Goal: Task Accomplishment & Management: Use online tool/utility

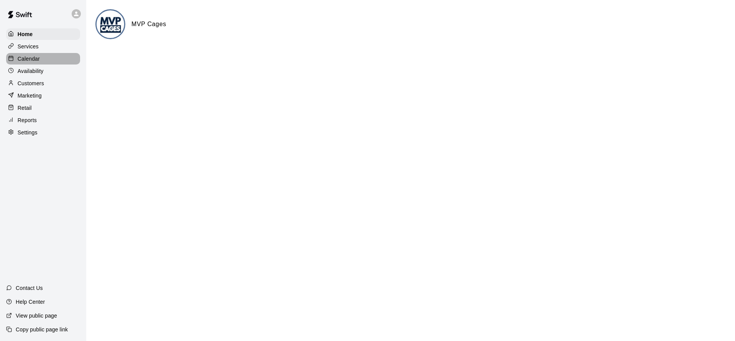
click at [33, 58] on p "Calendar" at bounding box center [29, 59] width 22 height 8
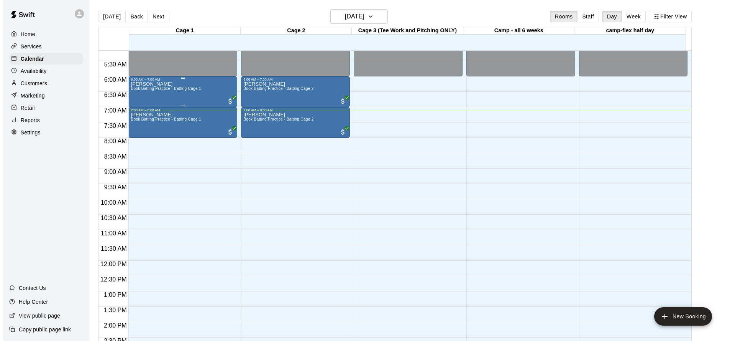
scroll to position [158, 0]
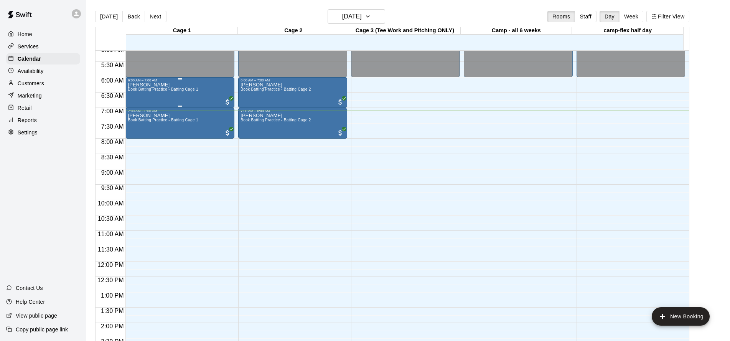
click at [176, 94] on div "Sunkuk Kwon Book Batting Practice - Batting Cage 1" at bounding box center [163, 252] width 70 height 341
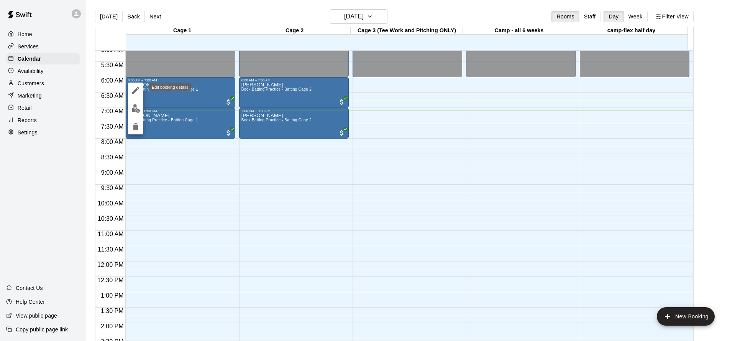
click at [134, 92] on icon "edit" at bounding box center [135, 90] width 7 height 7
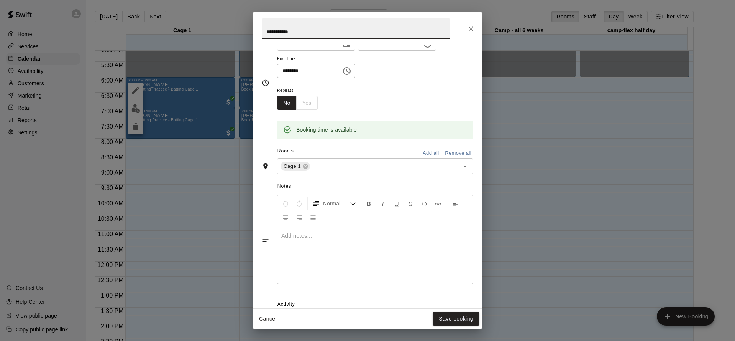
scroll to position [0, 0]
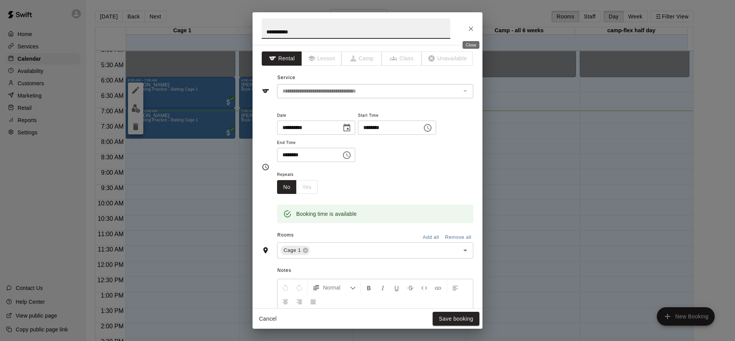
click at [469, 30] on icon "Close" at bounding box center [471, 29] width 8 height 8
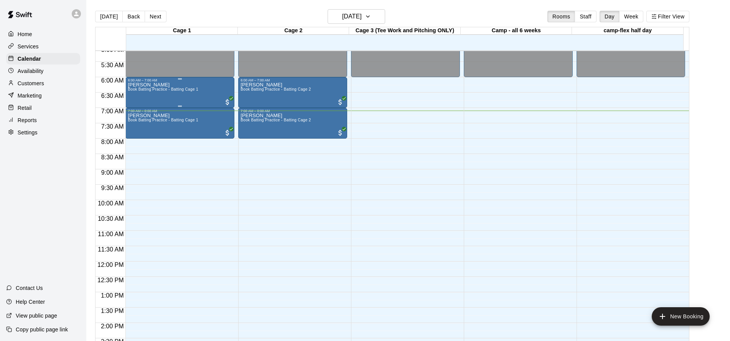
click at [159, 86] on div "Sunkuk Kwon Book Batting Practice - Batting Cage 1" at bounding box center [163, 252] width 70 height 341
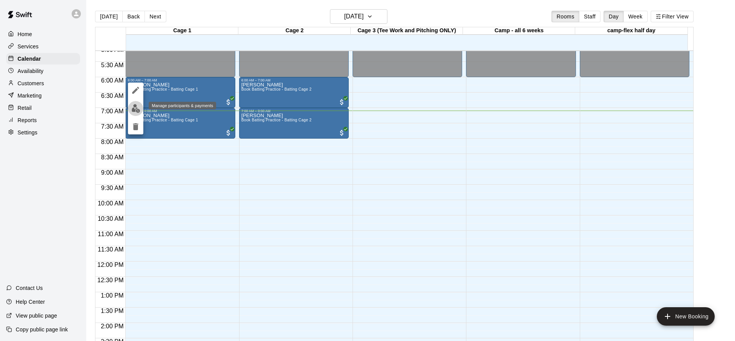
click at [133, 109] on img "edit" at bounding box center [136, 108] width 9 height 9
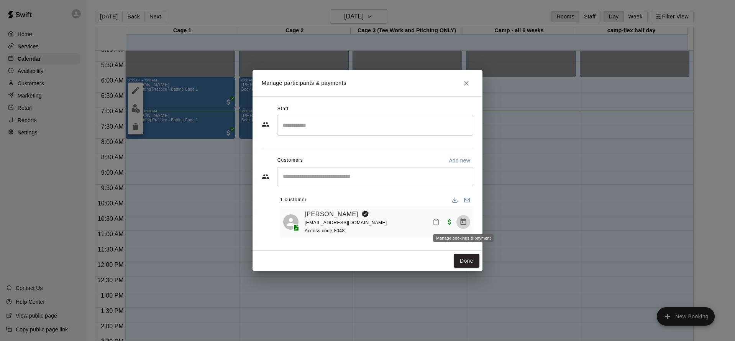
click at [466, 220] on icon "Manage bookings & payment" at bounding box center [464, 221] width 6 height 7
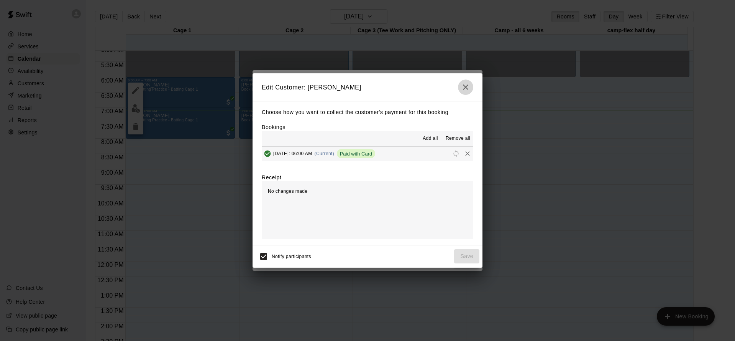
click at [463, 87] on icon "button" at bounding box center [465, 86] width 9 height 9
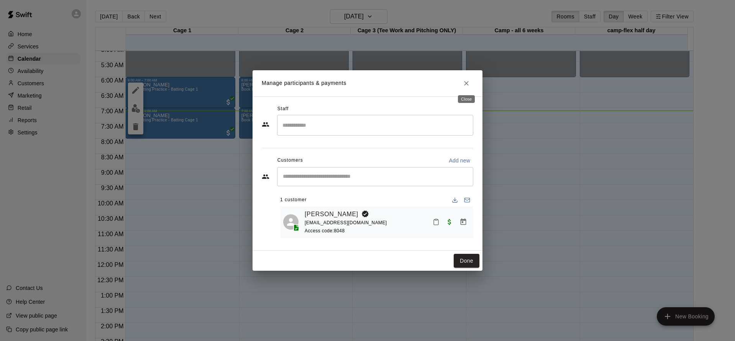
click at [469, 82] on icon "Close" at bounding box center [467, 83] width 8 height 8
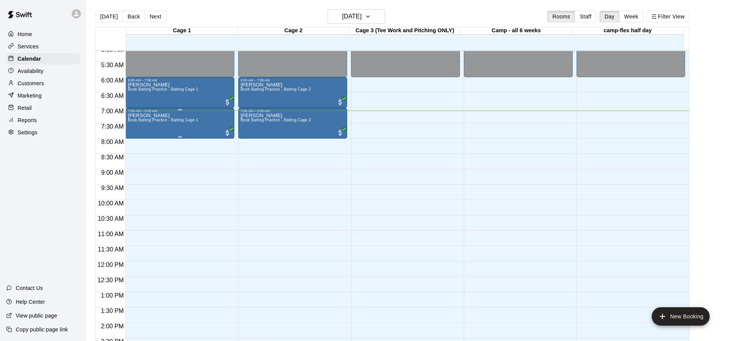
click at [197, 127] on div "Sunkuk Kwon Book Batting Practice - Batting Cage 1" at bounding box center [163, 283] width 70 height 341
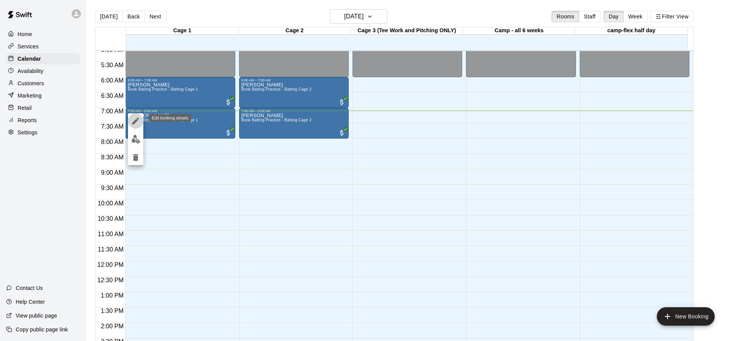
click at [137, 119] on icon "edit" at bounding box center [135, 120] width 9 height 9
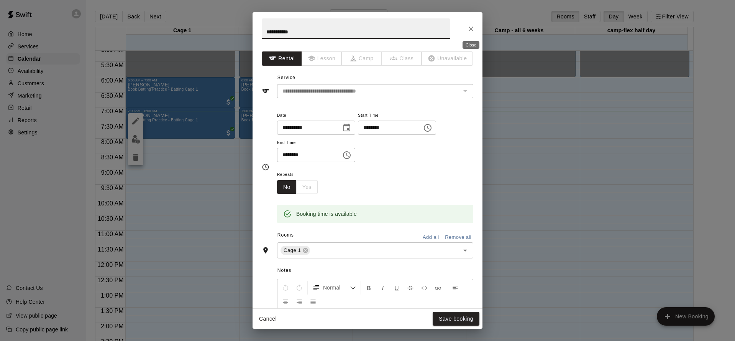
click at [468, 29] on icon "Close" at bounding box center [471, 29] width 8 height 8
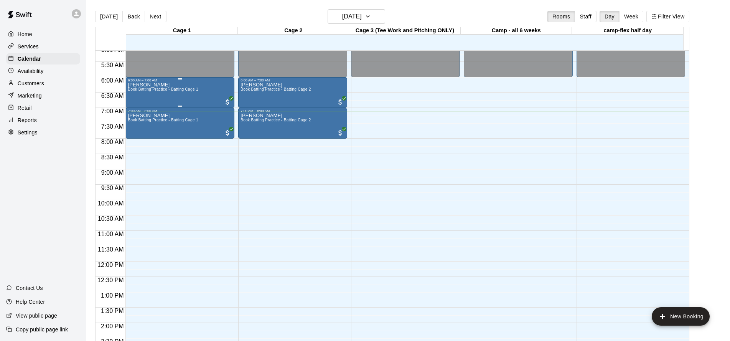
click at [178, 95] on div "Sunkuk Kwon Book Batting Practice - Batting Cage 1" at bounding box center [163, 252] width 70 height 341
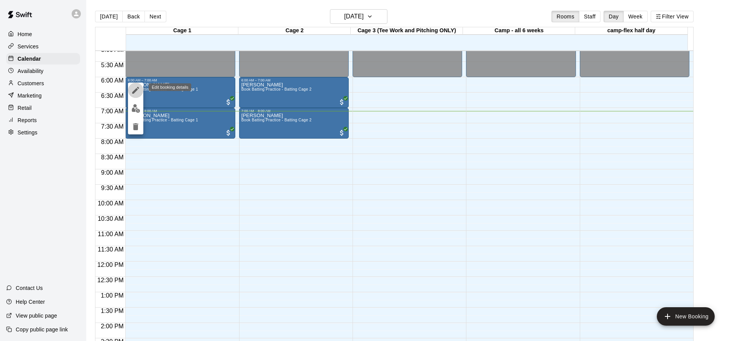
click at [141, 89] on button "edit" at bounding box center [135, 89] width 15 height 15
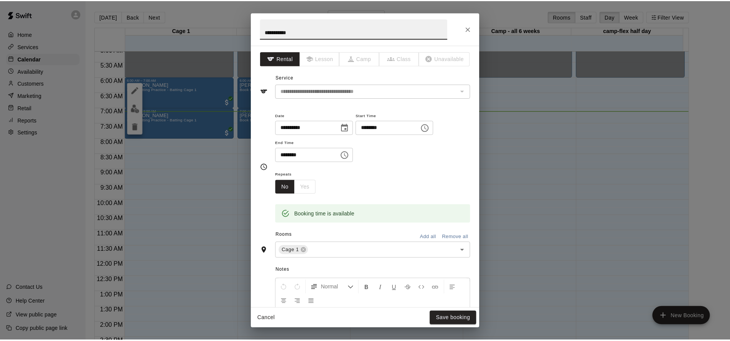
scroll to position [146, 0]
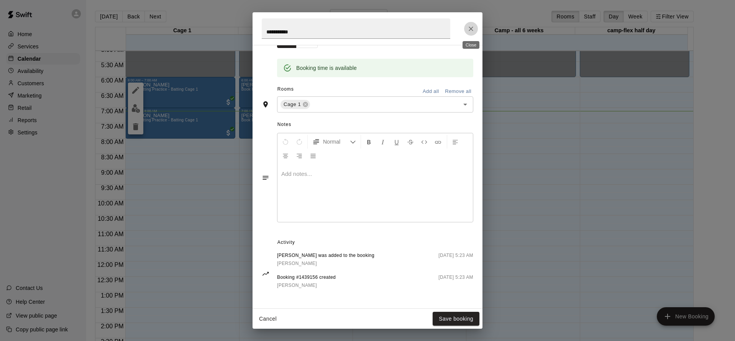
drag, startPoint x: 469, startPoint y: 27, endPoint x: 382, endPoint y: 44, distance: 89.4
click at [469, 27] on icon "Close" at bounding box center [471, 29] width 8 height 8
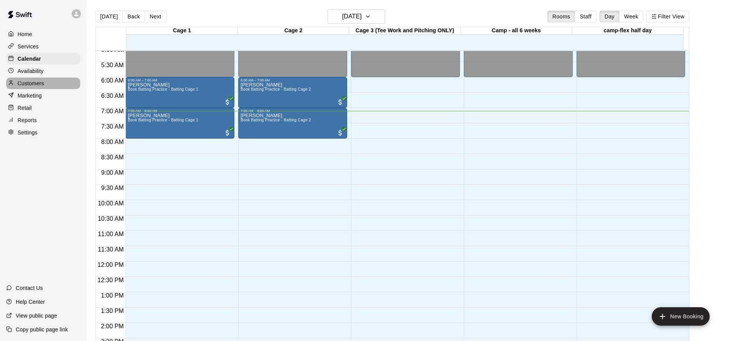
click at [30, 86] on p "Customers" at bounding box center [31, 83] width 26 height 8
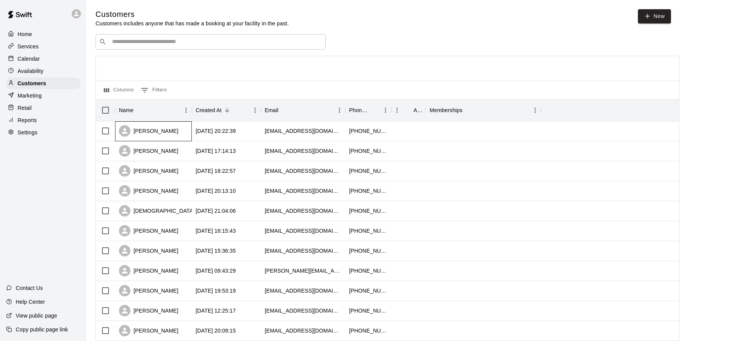
click at [147, 128] on div "[PERSON_NAME]" at bounding box center [148, 131] width 59 height 12
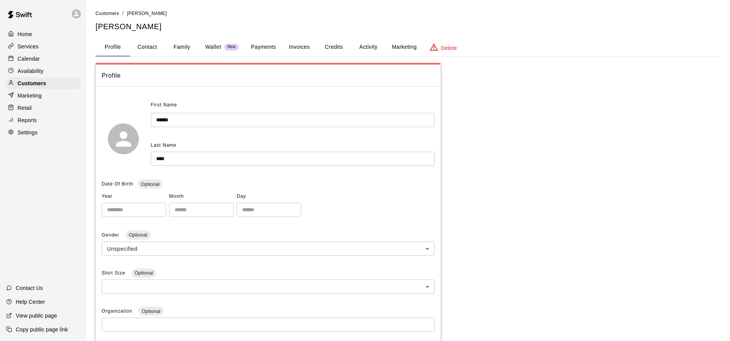
click at [271, 51] on button "Payments" at bounding box center [263, 47] width 37 height 18
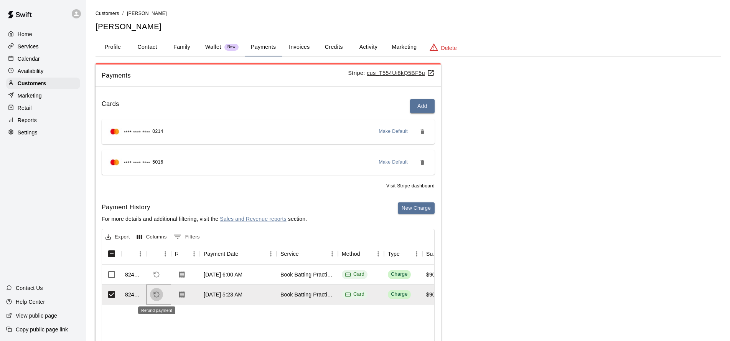
click at [159, 295] on icon "Refund payment" at bounding box center [156, 294] width 7 height 7
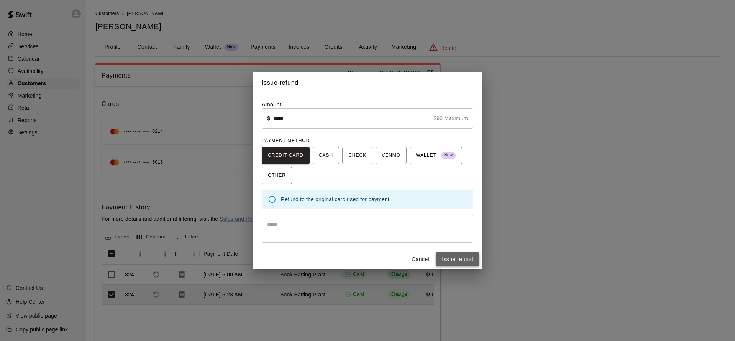
click at [461, 258] on button "Issue refund" at bounding box center [458, 259] width 44 height 14
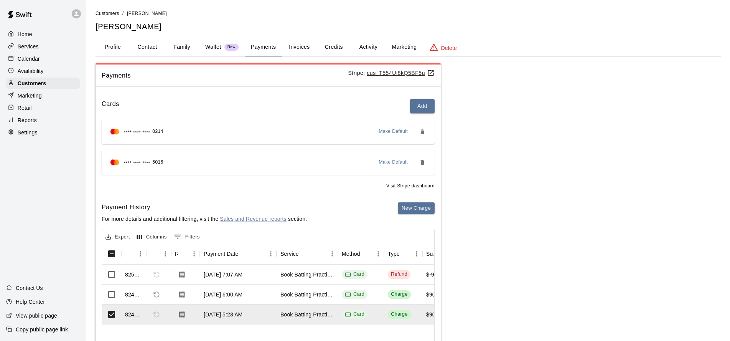
click at [488, 251] on div "Payments Stripe: cus_T554Ui8kQ5BF5u Cards Add **** **** **** 0214 Make Default …" at bounding box center [407, 233] width 625 height 340
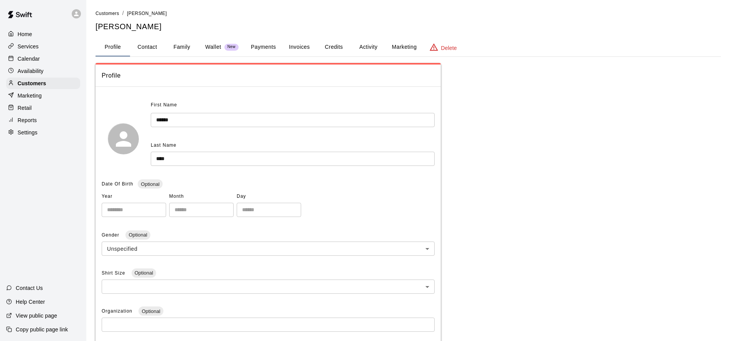
click at [275, 47] on button "Payments" at bounding box center [263, 47] width 37 height 18
